Goal: Task Accomplishment & Management: Use online tool/utility

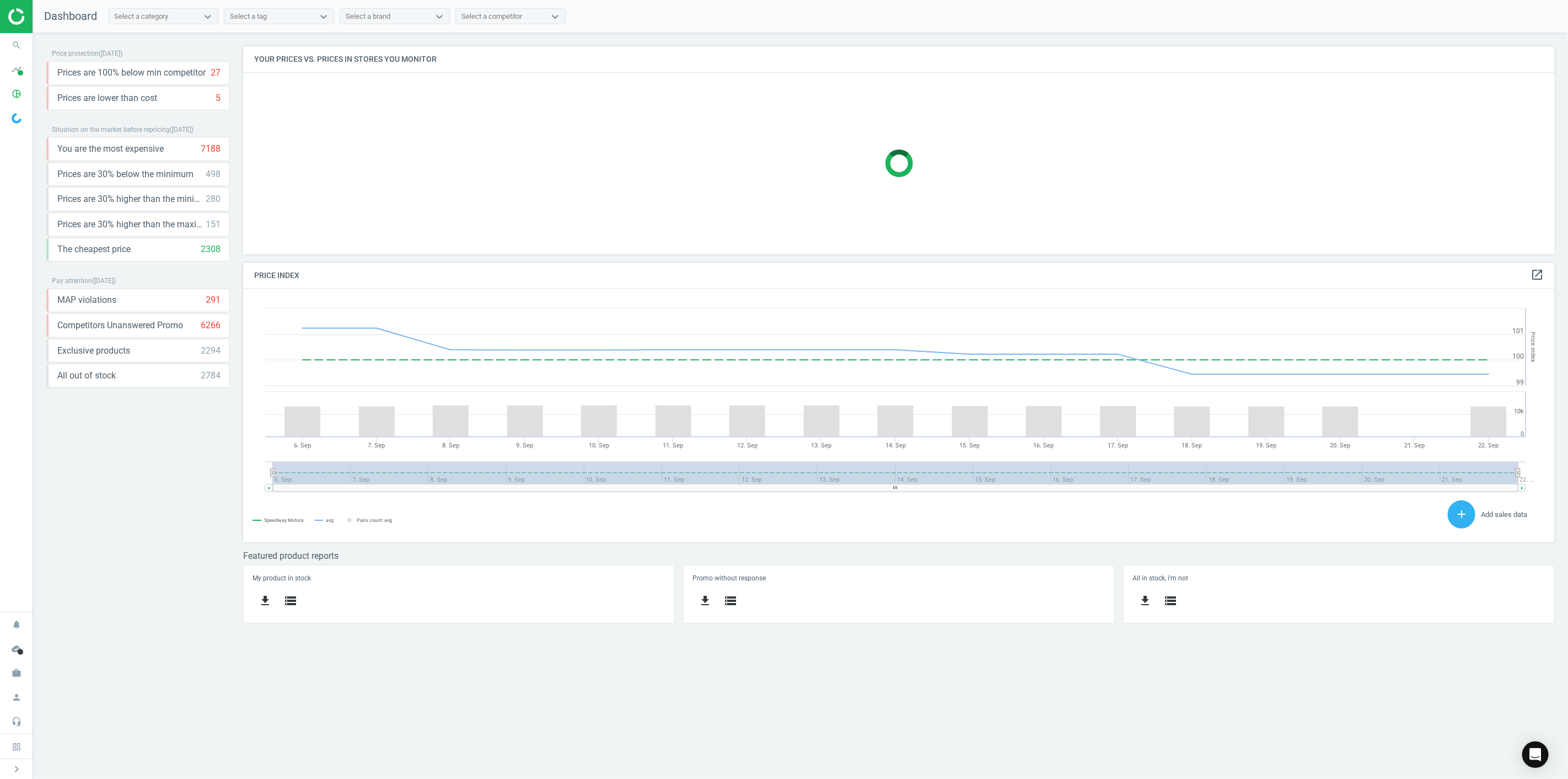
scroll to position [273, 1331]
click at [24, 68] on icon "timeline" at bounding box center [17, 69] width 21 height 21
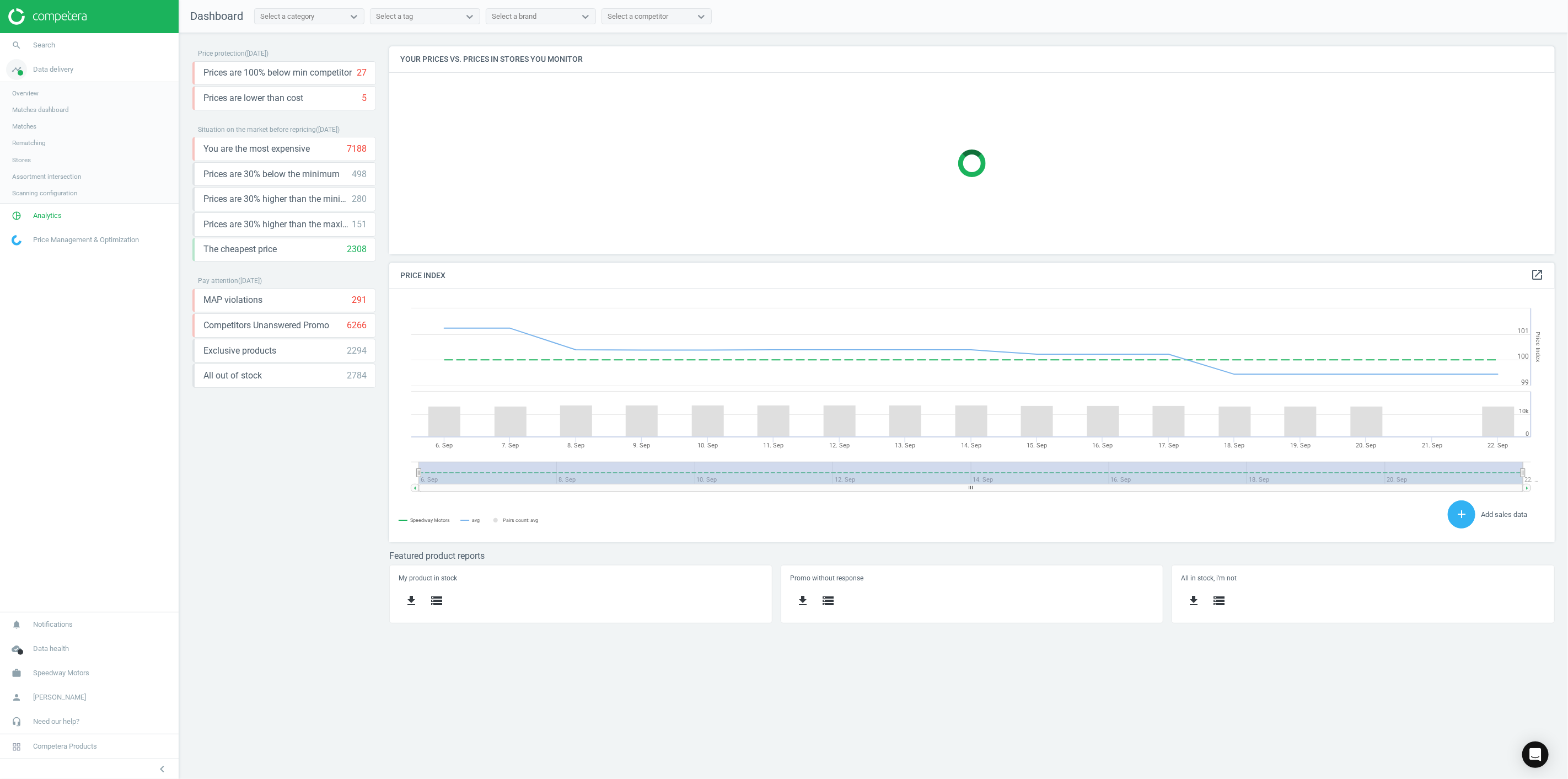
scroll to position [273, 1185]
click at [29, 127] on span "Matches" at bounding box center [24, 127] width 24 height 9
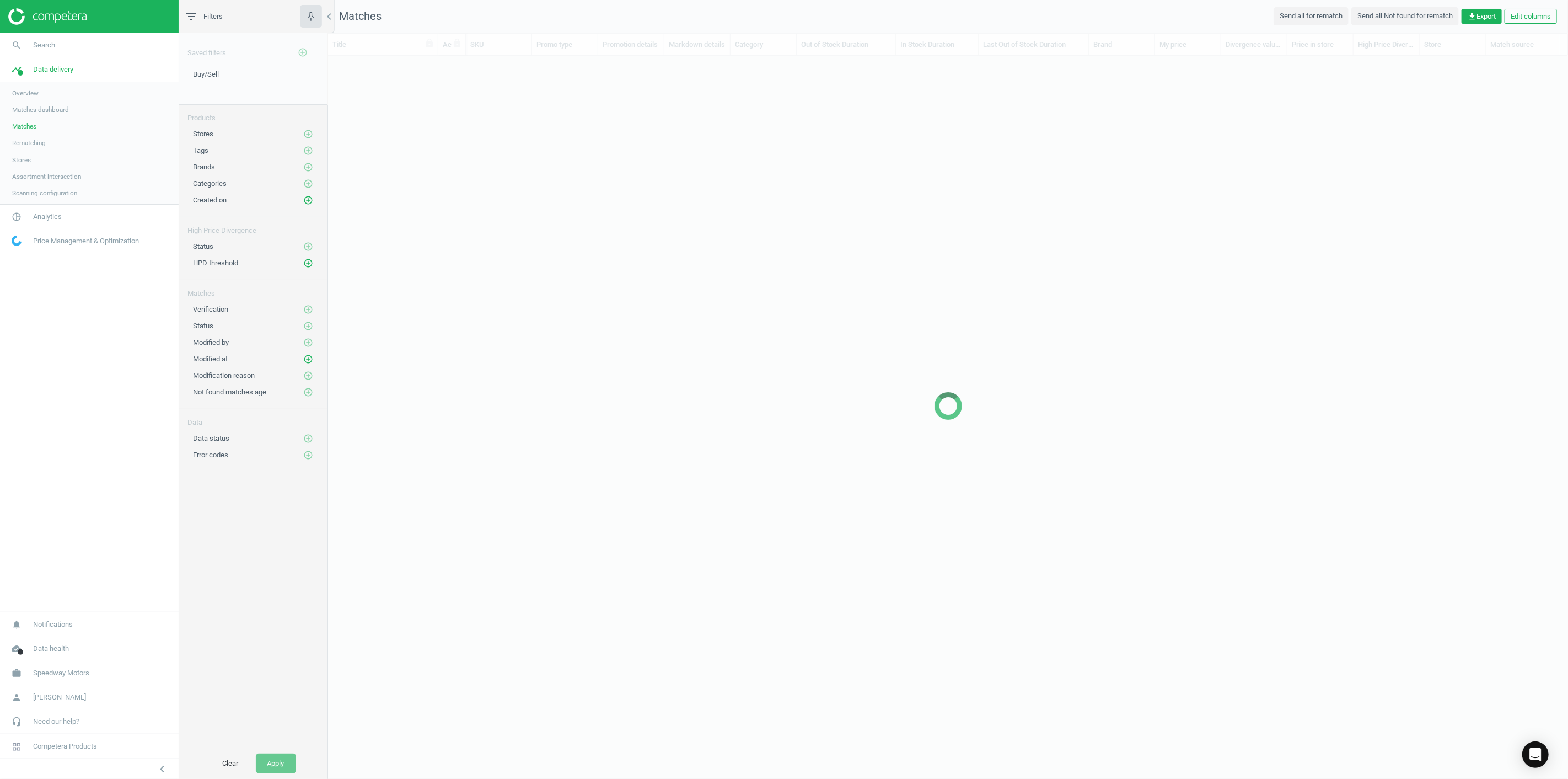
scroll to position [9, 9]
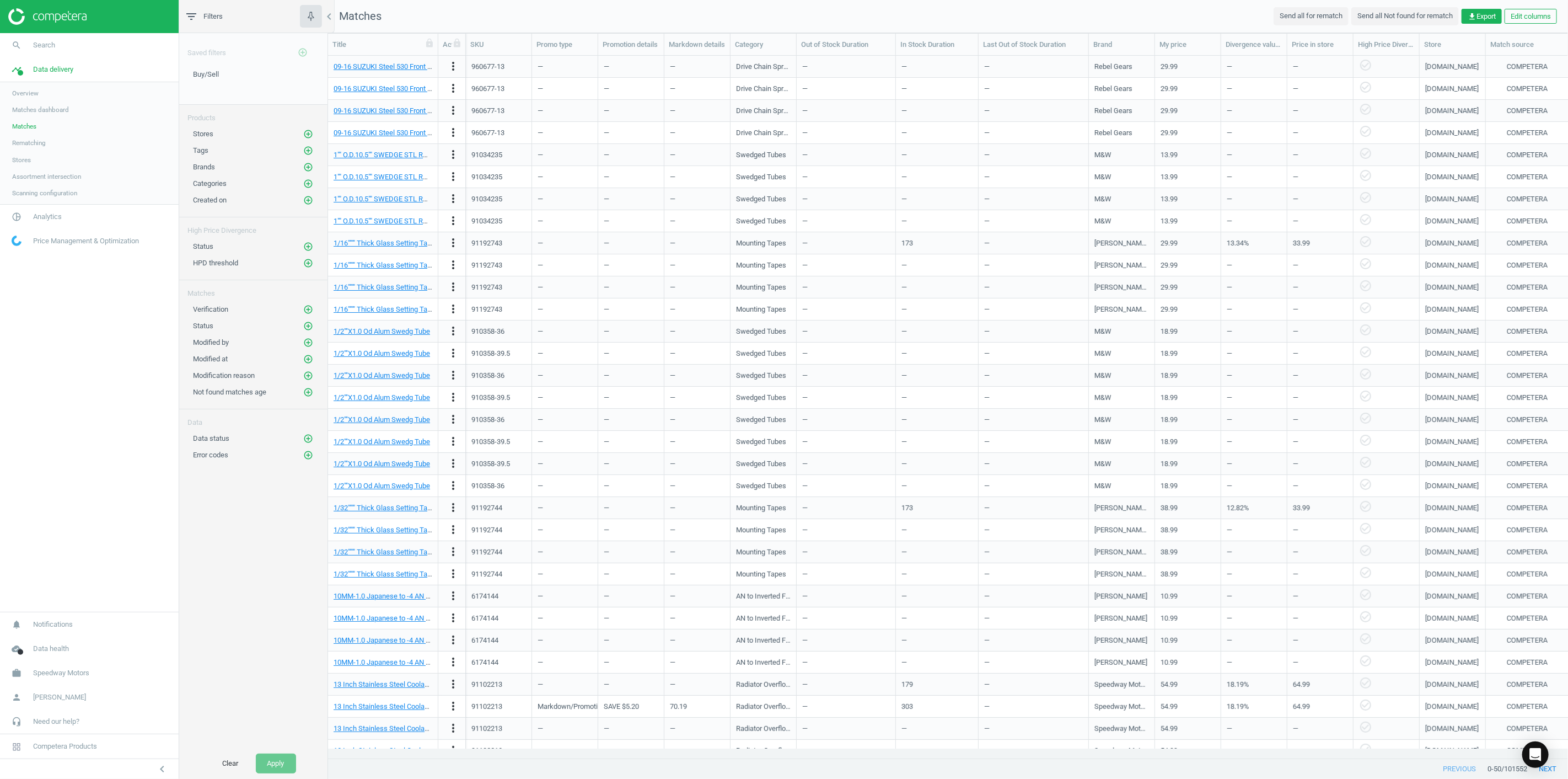
click at [53, 114] on link "Matches dashboard" at bounding box center [89, 109] width 179 height 17
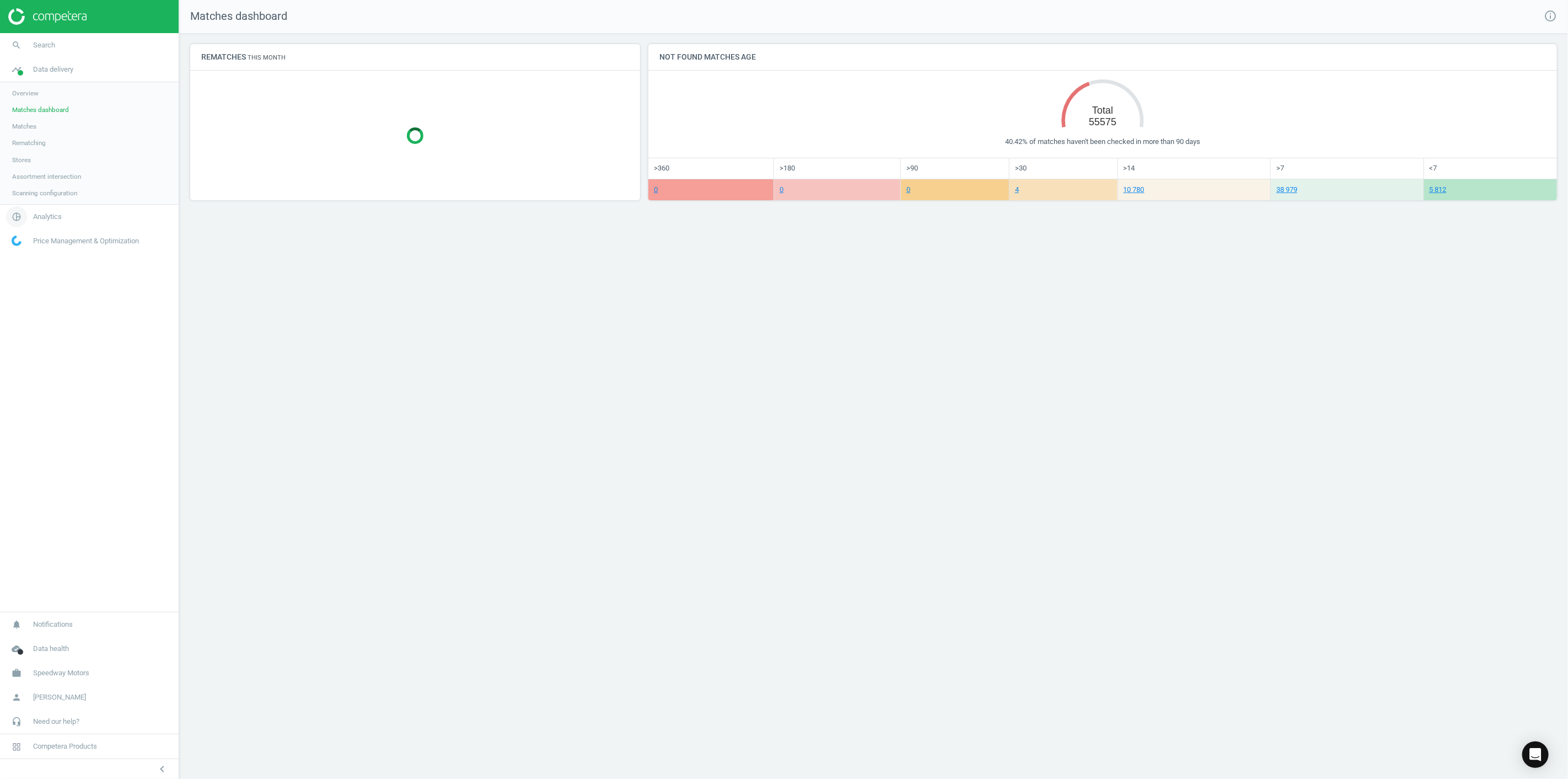
click at [48, 225] on link "pie_chart_outlined Analytics" at bounding box center [89, 217] width 179 height 24
click at [24, 133] on span "Products" at bounding box center [25, 134] width 26 height 9
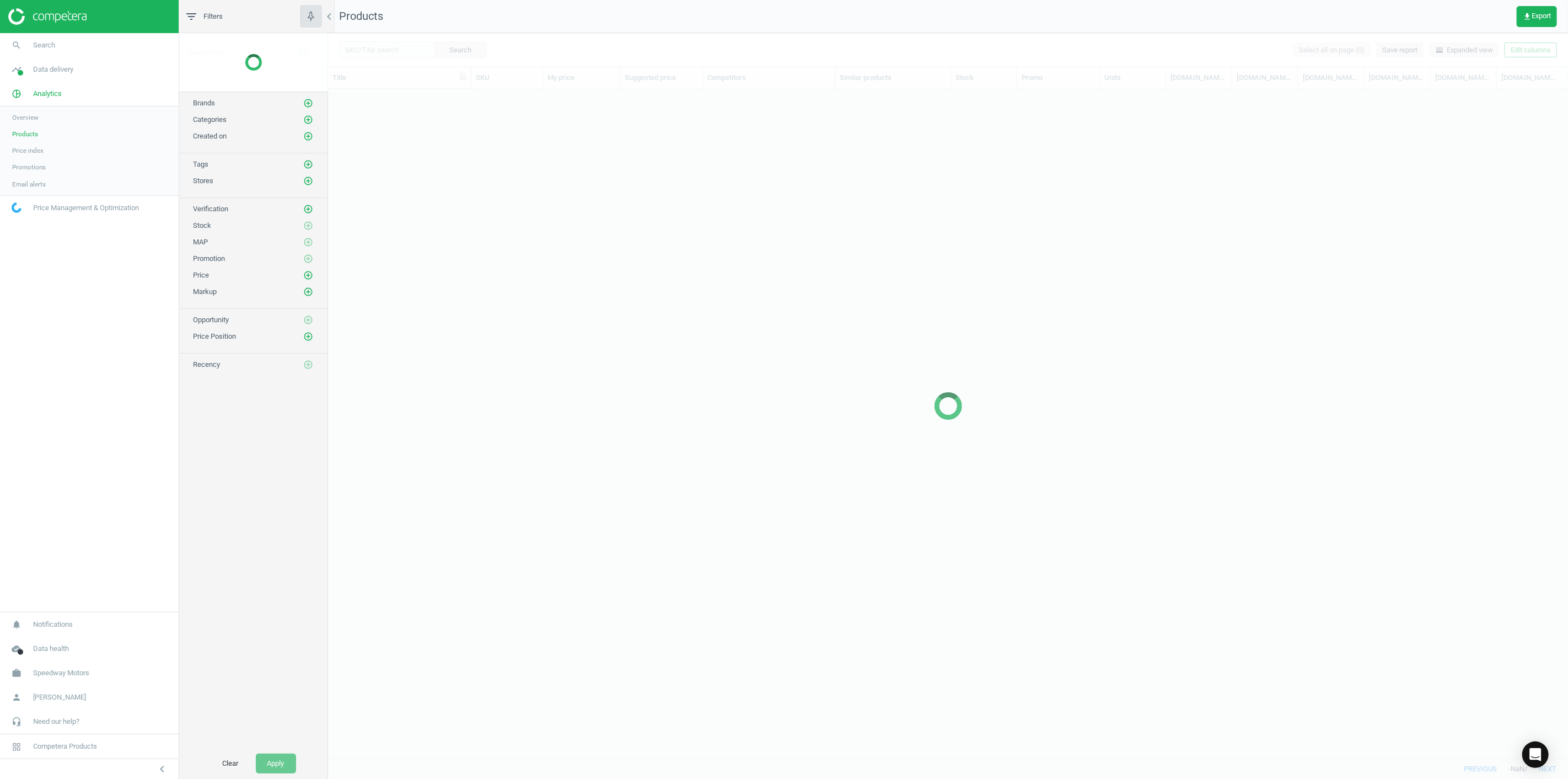
scroll to position [650, 1230]
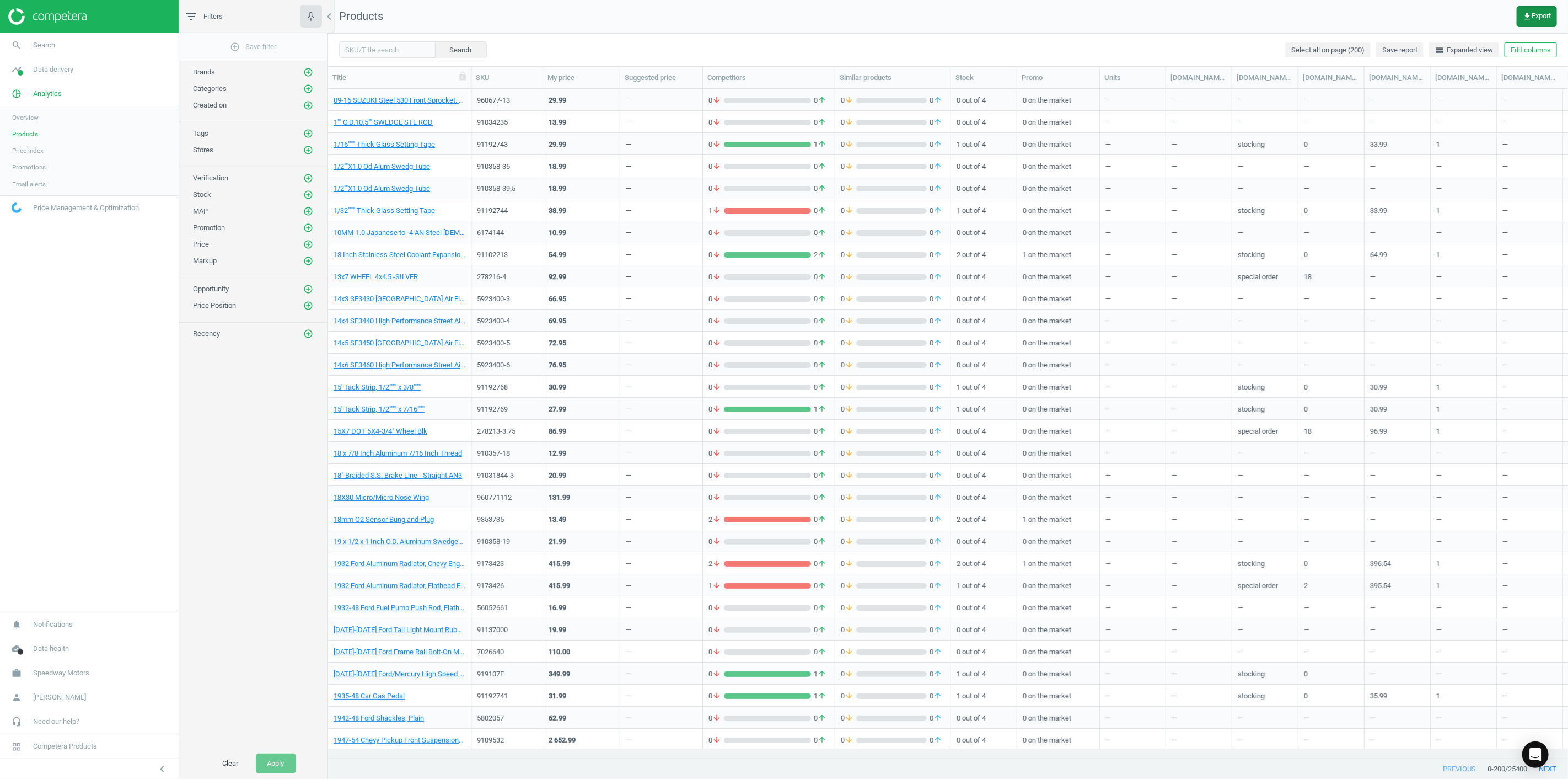
click at [1546, 15] on span "get_app Export" at bounding box center [1537, 17] width 28 height 9
click at [1436, 106] on button "insert_drive_file Extended report (CSV)" at bounding box center [1460, 104] width 192 height 21
click at [1541, 18] on span "get_app Export" at bounding box center [1537, 17] width 28 height 9
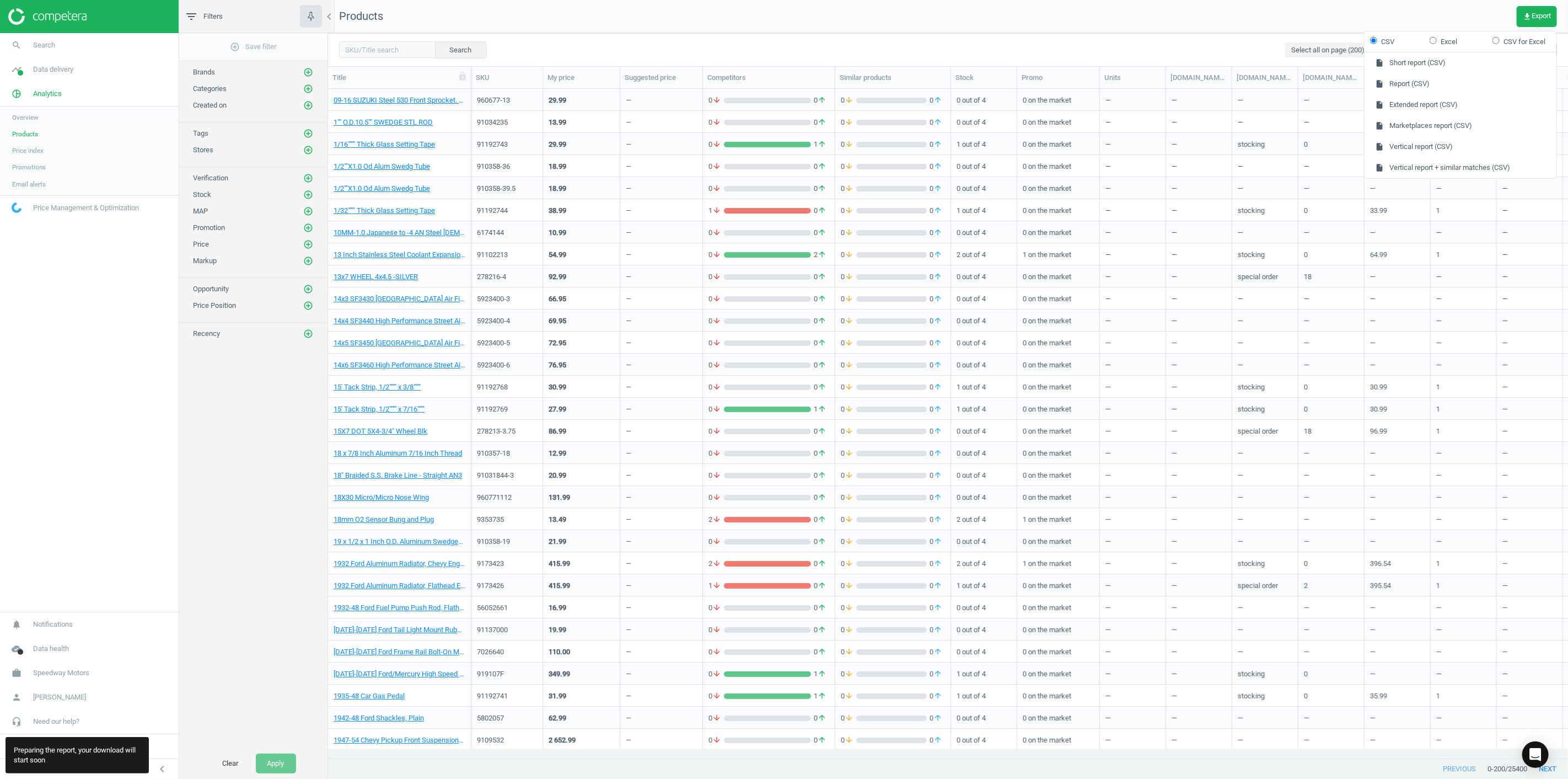
click at [15, 345] on nav "search Search timeline Data delivery Overview Matches dashboard Matches Rematch…" at bounding box center [89, 322] width 179 height 579
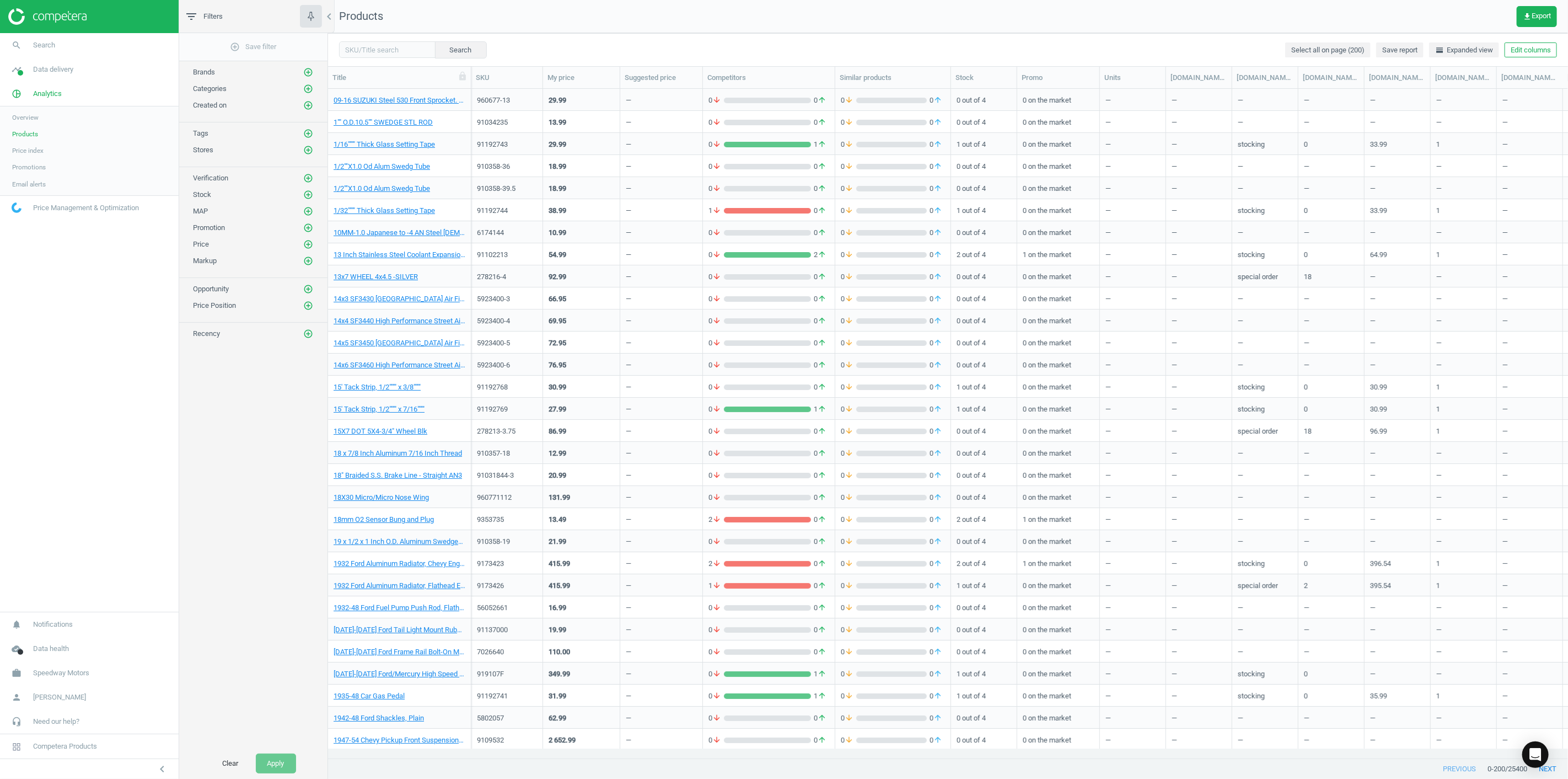
click at [18, 143] on link "Price index" at bounding box center [89, 151] width 179 height 17
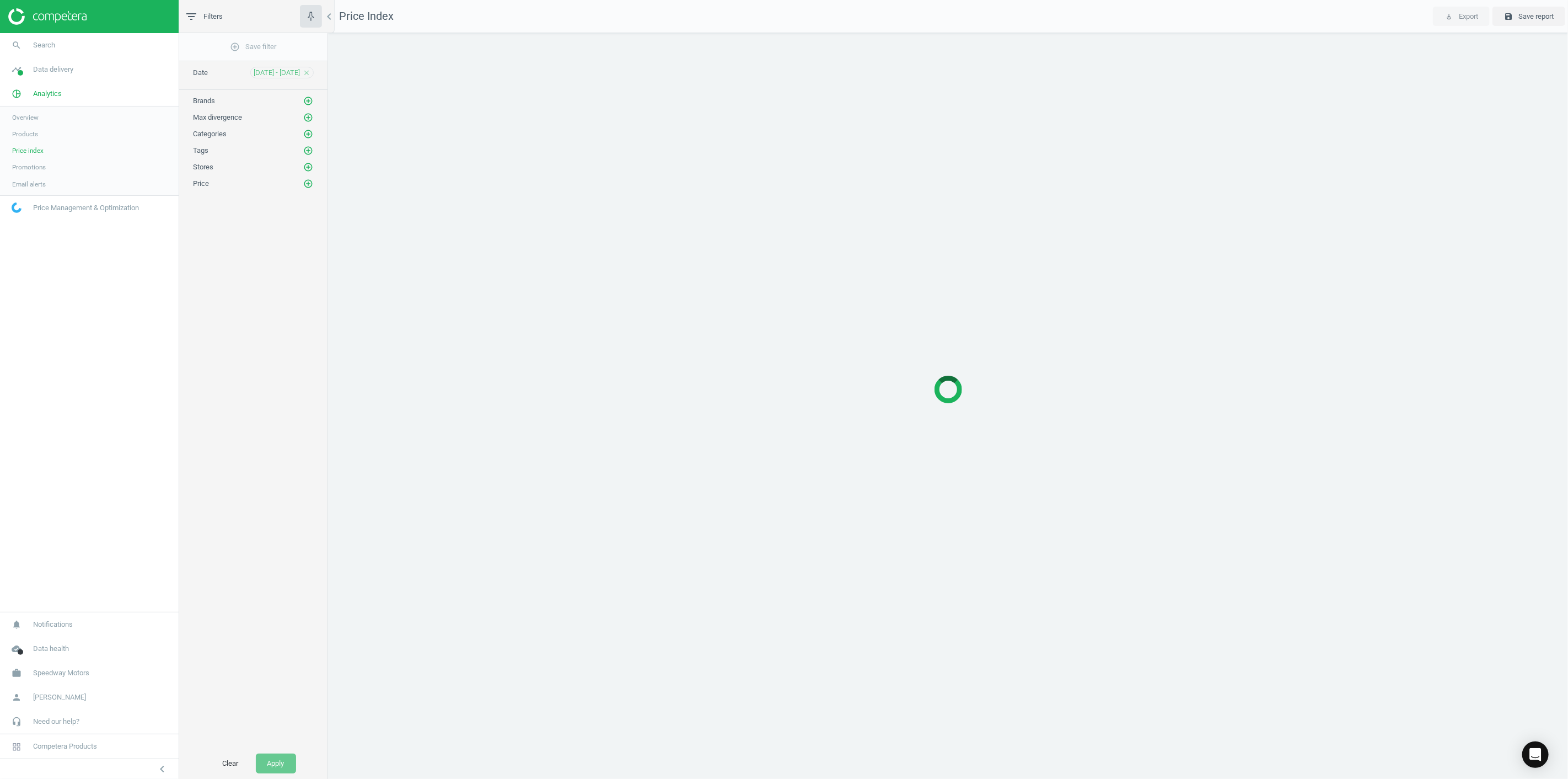
click at [24, 153] on span "Price index" at bounding box center [27, 151] width 31 height 9
click at [305, 71] on icon "close" at bounding box center [307, 73] width 8 height 8
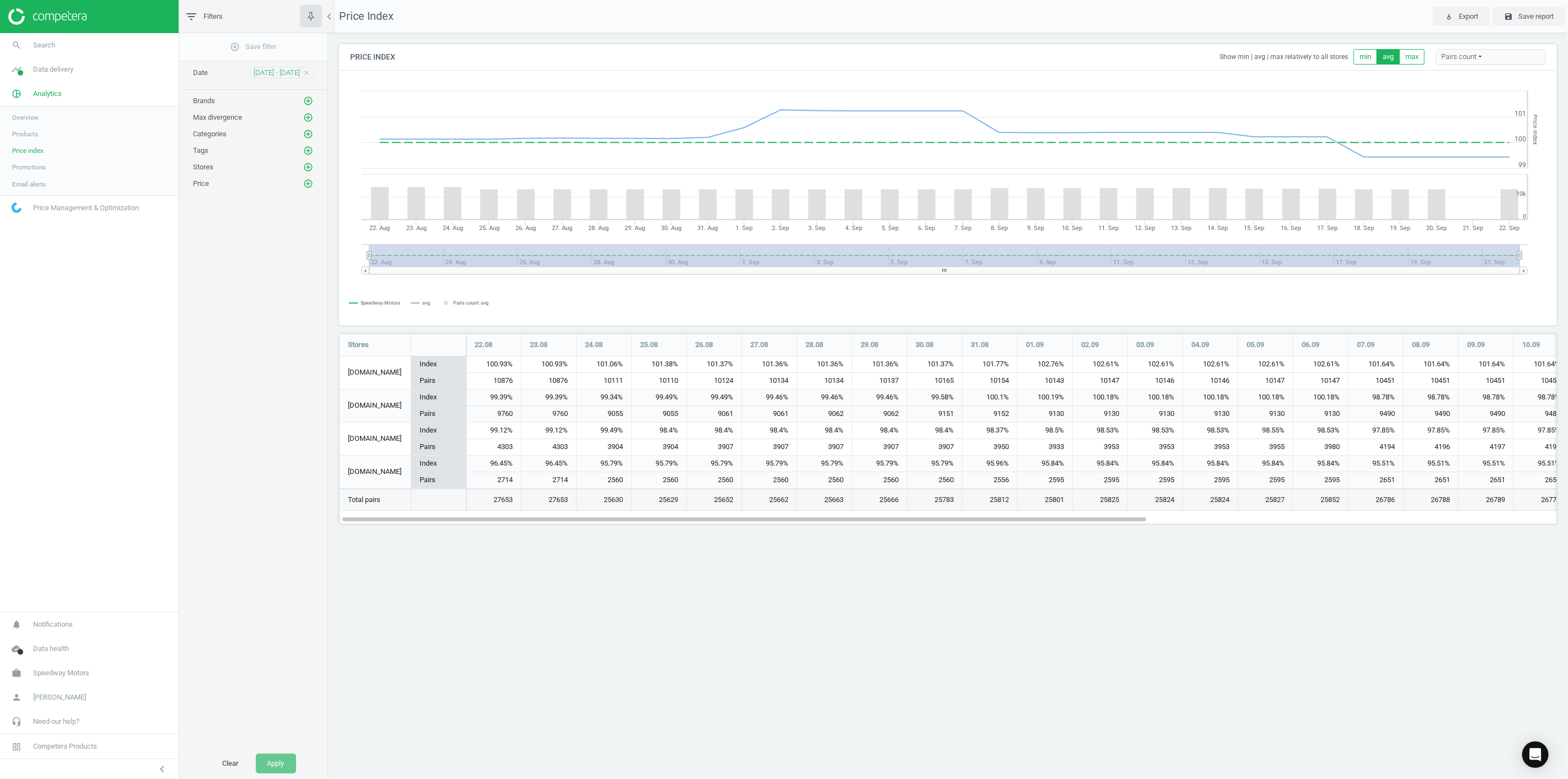
scroll to position [209, 1237]
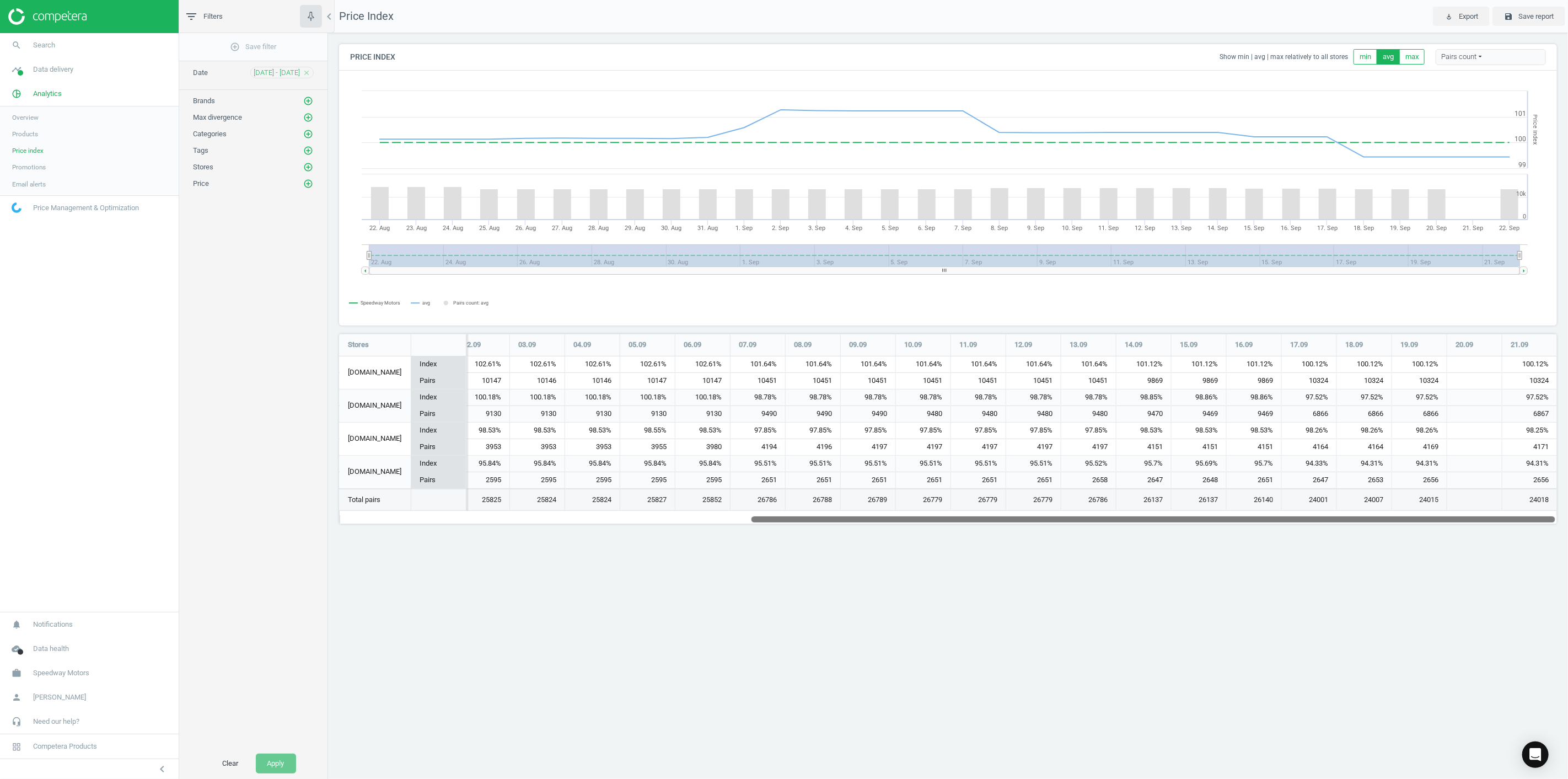
drag, startPoint x: 1074, startPoint y: 521, endPoint x: 1538, endPoint y: 338, distance: 498.8
click at [1567, 519] on div "Price Index Show min | avg | max relatively to all stores min avg max Pairs cou…" at bounding box center [948, 288] width 1240 height 510
